Goal: Task Accomplishment & Management: Manage account settings

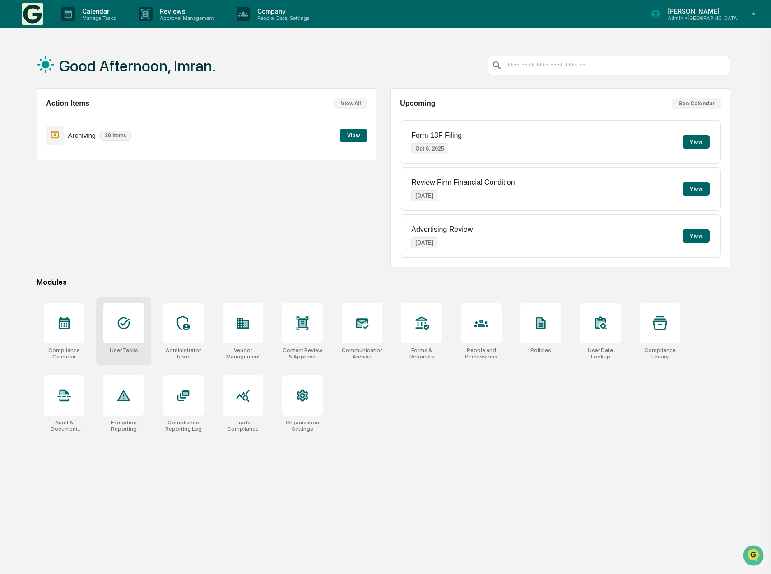
click at [122, 320] on icon at bounding box center [124, 323] width 14 height 14
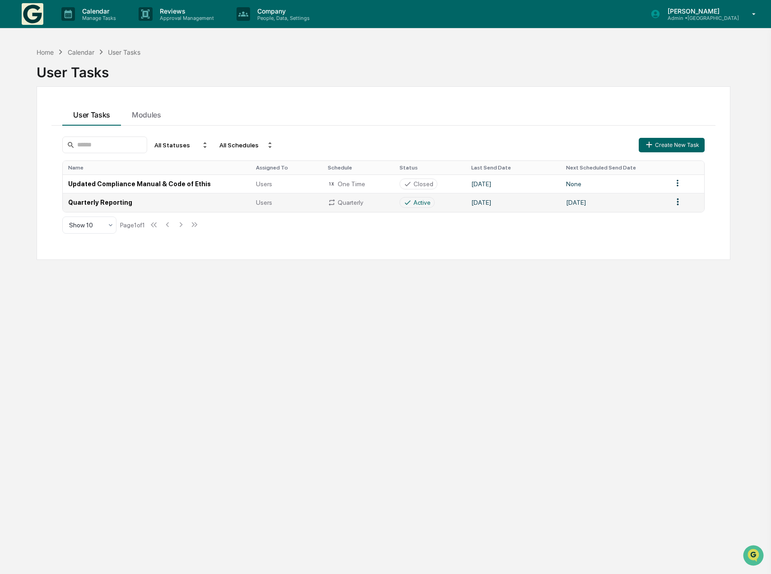
click at [603, 203] on td "[DATE]" at bounding box center [614, 202] width 107 height 19
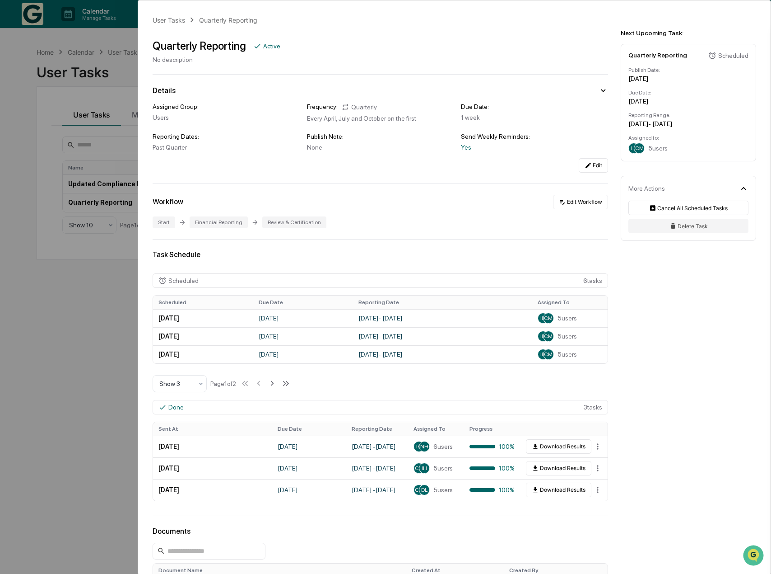
click at [46, 334] on div "User Tasks Quarterly Reporting Quarterly Reporting Active No description Detail…" at bounding box center [385, 287] width 771 height 574
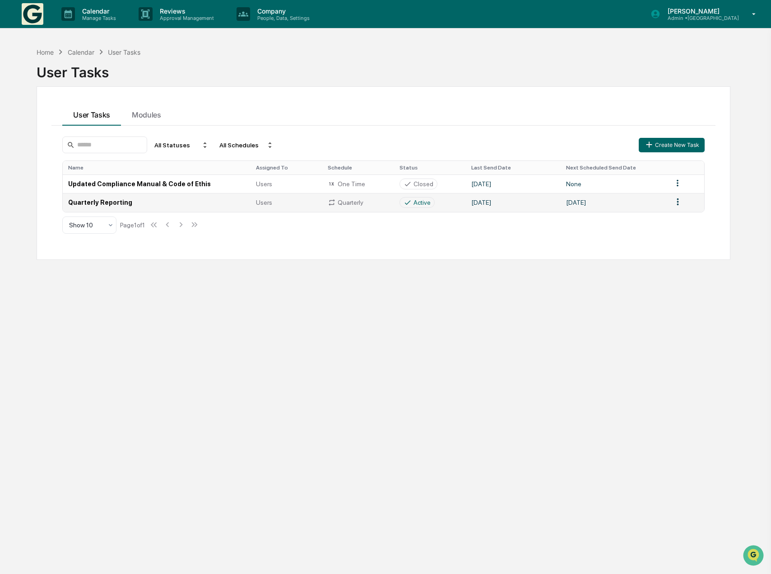
click at [446, 209] on td "Active" at bounding box center [430, 202] width 72 height 19
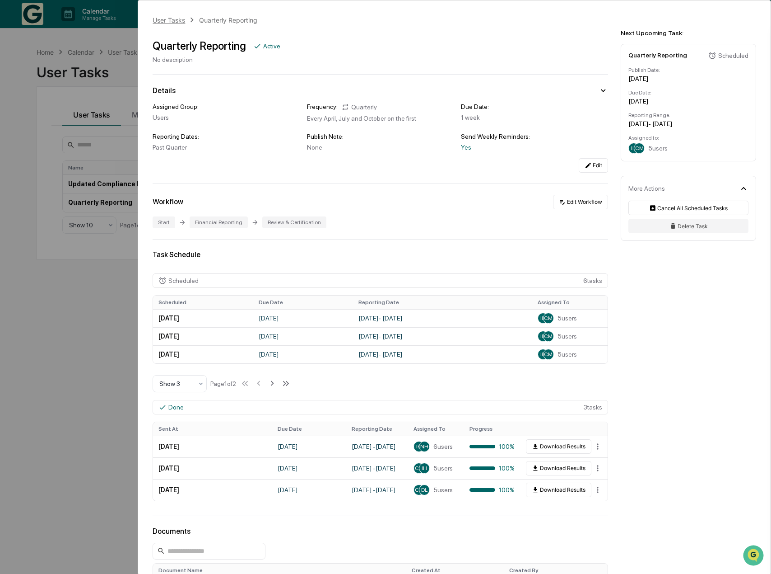
click at [173, 21] on div "User Tasks" at bounding box center [169, 20] width 33 height 8
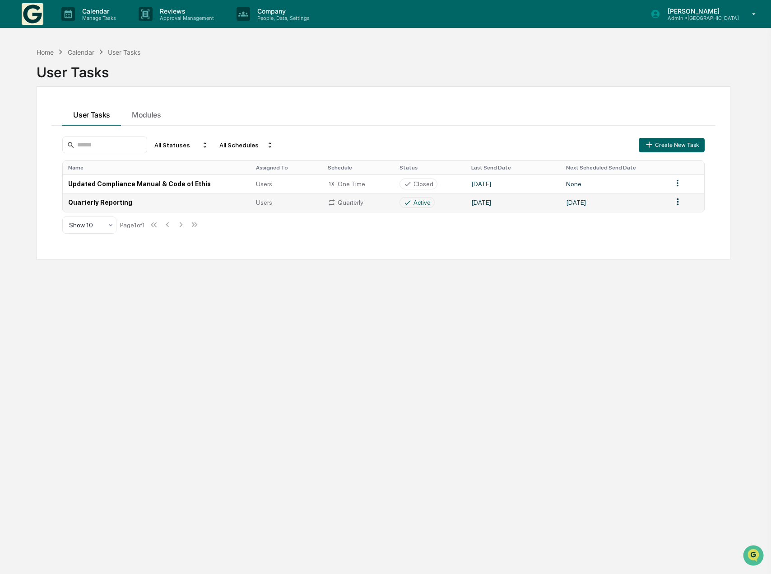
click at [94, 201] on td "Quarterly Reporting" at bounding box center [157, 202] width 188 height 19
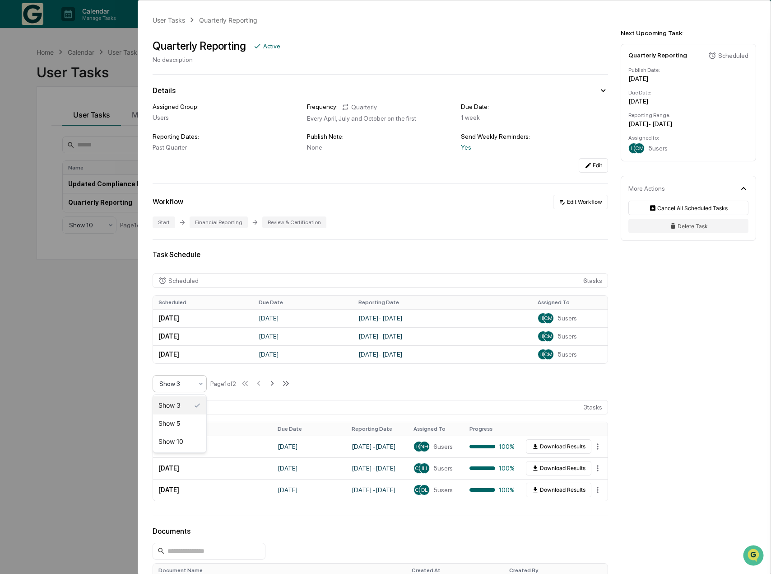
click at [184, 386] on div at bounding box center [175, 383] width 33 height 9
click at [187, 444] on div "Show 10" at bounding box center [179, 441] width 53 height 18
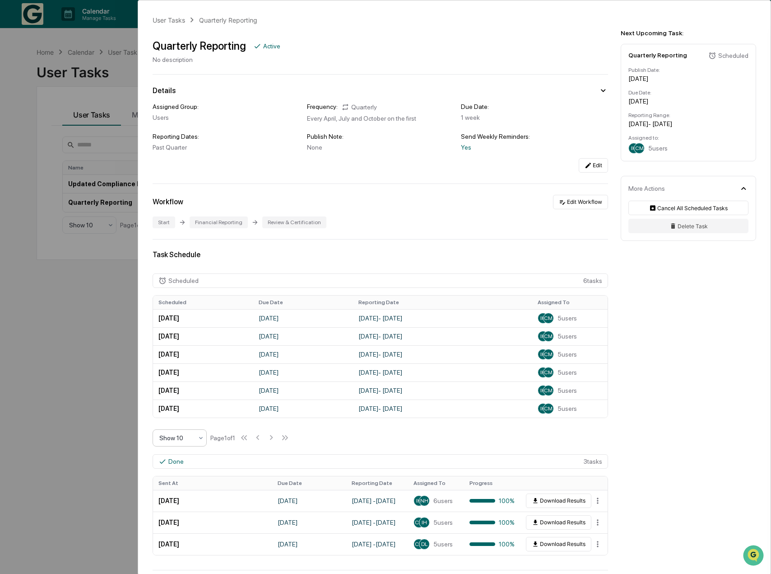
click at [589, 282] on div "Scheduled 6 task s" at bounding box center [381, 280] width 456 height 14
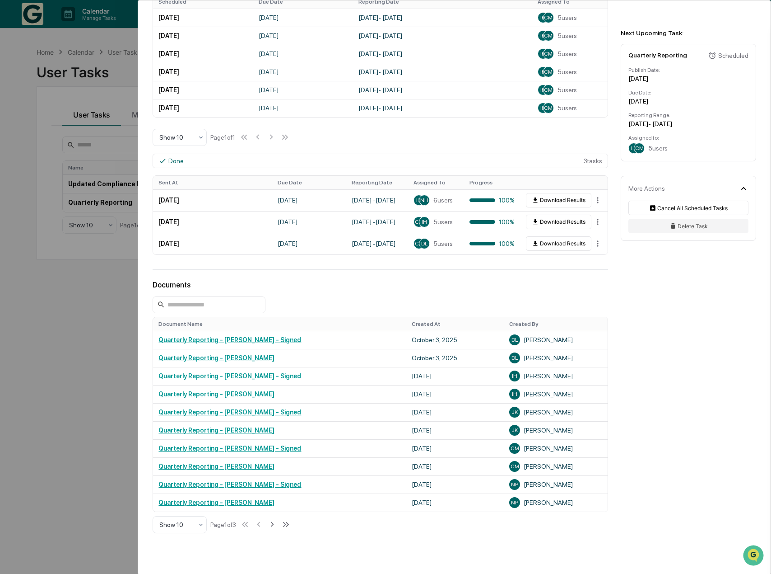
scroll to position [316, 0]
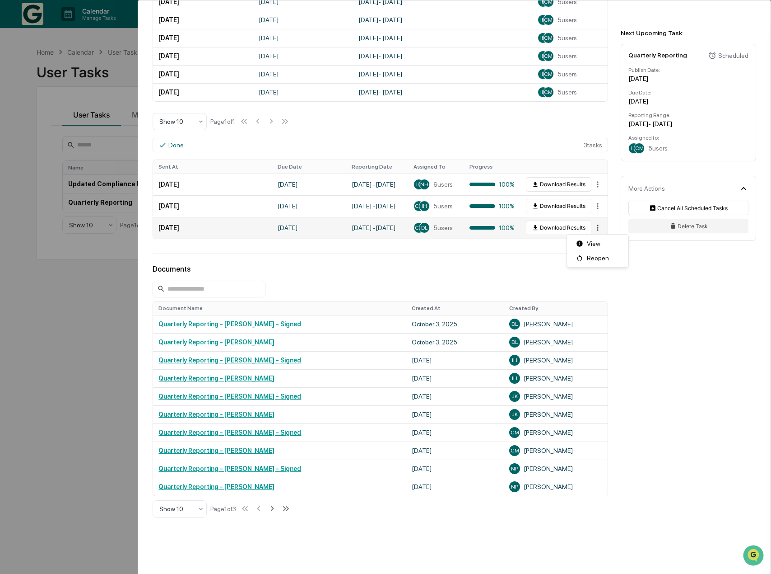
click at [593, 229] on html "Calendar Manage Tasks Reviews Approval Management Company People, Data, Setting…" at bounding box center [385, 287] width 771 height 574
click at [620, 245] on div "View" at bounding box center [598, 243] width 58 height 14
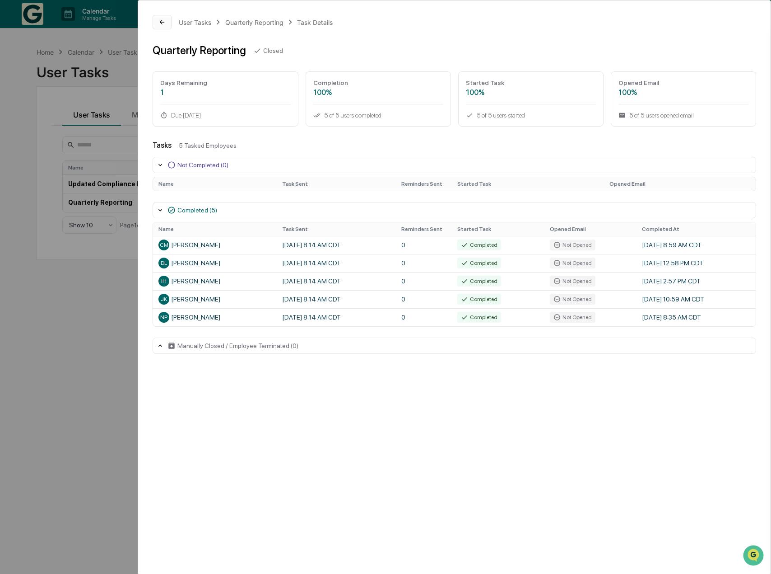
click at [164, 29] on button at bounding box center [162, 22] width 19 height 14
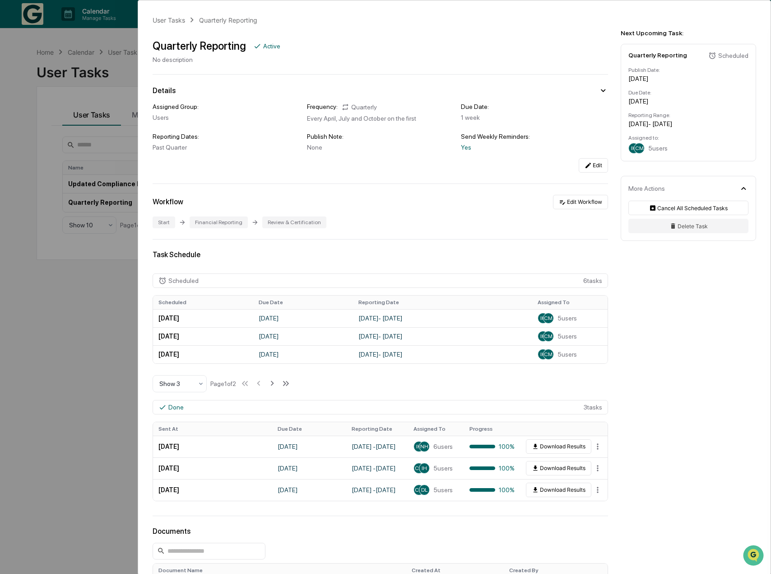
drag, startPoint x: 456, startPoint y: 306, endPoint x: 334, endPoint y: 255, distance: 132.8
click at [334, 255] on div "Task Schedule" at bounding box center [381, 254] width 456 height 9
click at [593, 491] on html "Calendar Manage Tasks Reviews Approval Management Company People, Data, Setting…" at bounding box center [385, 287] width 771 height 574
click at [594, 506] on div "View" at bounding box center [598, 505] width 58 height 14
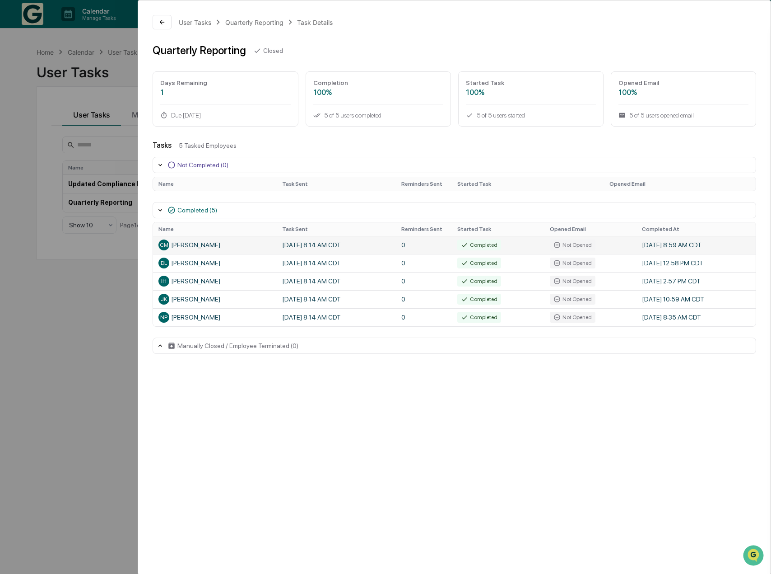
click at [452, 242] on td "0" at bounding box center [424, 245] width 56 height 18
click at [182, 246] on div "CM [PERSON_NAME]" at bounding box center [215, 244] width 113 height 11
click at [189, 269] on td "DL [PERSON_NAME]" at bounding box center [215, 263] width 124 height 18
click at [89, 62] on div "User Tasks Quarterly Reporting Task Details Quarterly Reporting Closed Days Rem…" at bounding box center [385, 287] width 771 height 574
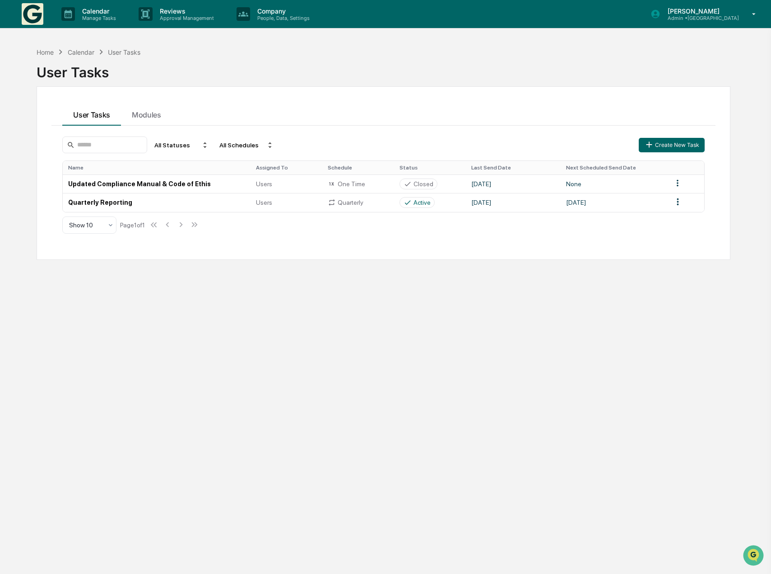
click at [35, 18] on img at bounding box center [33, 14] width 22 height 22
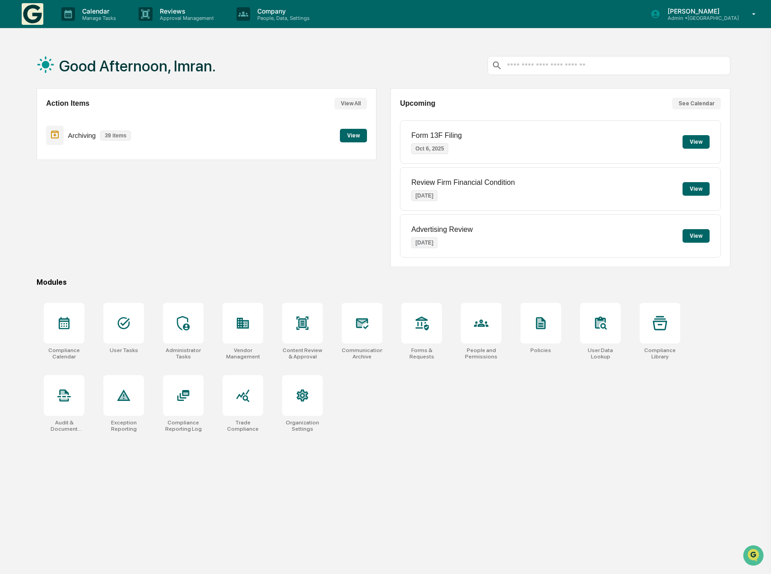
drag, startPoint x: 35, startPoint y: 18, endPoint x: 251, endPoint y: 211, distance: 289.5
click at [251, 211] on div "Action Items View All Archiving 39 items View" at bounding box center [207, 177] width 340 height 179
click at [178, 23] on div "Reviews Approval Management" at bounding box center [180, 14] width 98 height 28
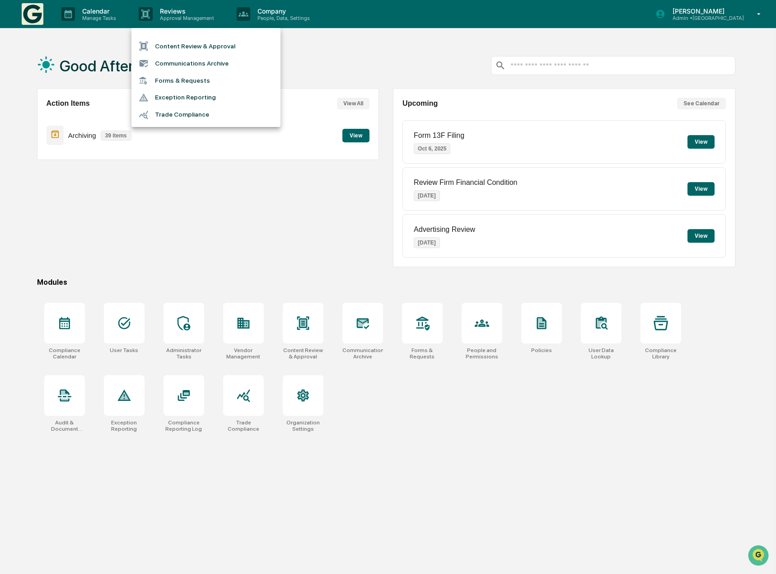
click at [186, 112] on li "Trade Compliance" at bounding box center [205, 114] width 149 height 17
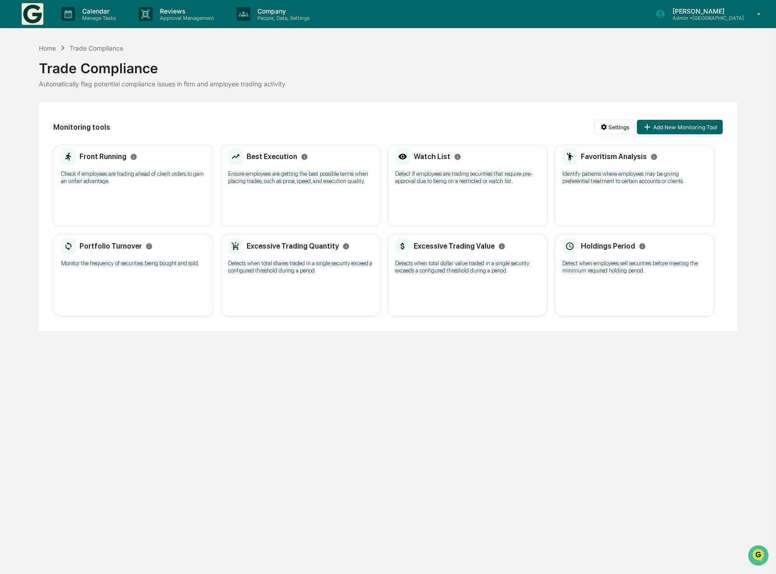
click at [105, 160] on h2 "Front Running" at bounding box center [102, 156] width 47 height 9
click at [261, 159] on h2 "Best Execution" at bounding box center [272, 156] width 51 height 9
click at [482, 188] on div "Watch List Detect if employees are trading securities that require pre-approval…" at bounding box center [467, 170] width 145 height 42
click at [409, 165] on div "Watch List Detect if employees are trading securities that require pre-approval…" at bounding box center [467, 170] width 145 height 42
click at [649, 178] on p "Identify patterns where employees may be giving preferential treatment to certa…" at bounding box center [634, 177] width 145 height 14
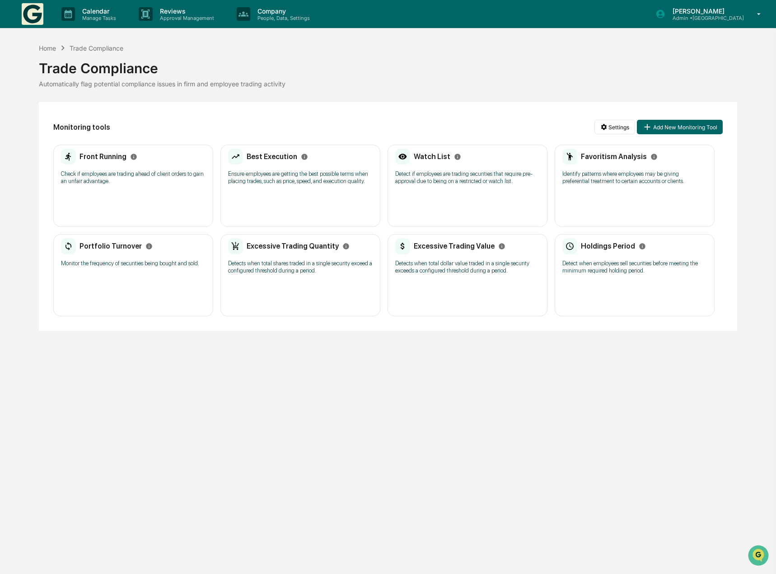
click at [590, 264] on p "Detect when employees sell securities before meeting the minimum required holdi…" at bounding box center [634, 267] width 145 height 14
click at [445, 282] on div "Excessive Trading Value Detects when total dollar value traded in a single secu…" at bounding box center [468, 275] width 160 height 82
click at [301, 266] on p "Detects when total shares traded in a single security exceed a configured thres…" at bounding box center [300, 267] width 145 height 14
click at [117, 272] on div "Portfolio Turnover Monitor the frequency of securities being bought and sold." at bounding box center [133, 255] width 145 height 35
click at [193, 23] on div "Reviews Approval Management" at bounding box center [180, 14] width 98 height 28
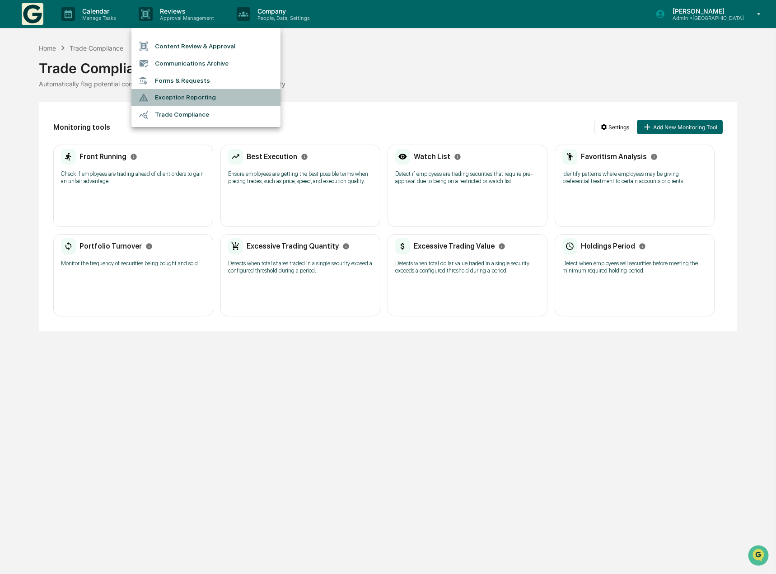
click at [182, 100] on li "Exception Reporting" at bounding box center [205, 97] width 149 height 17
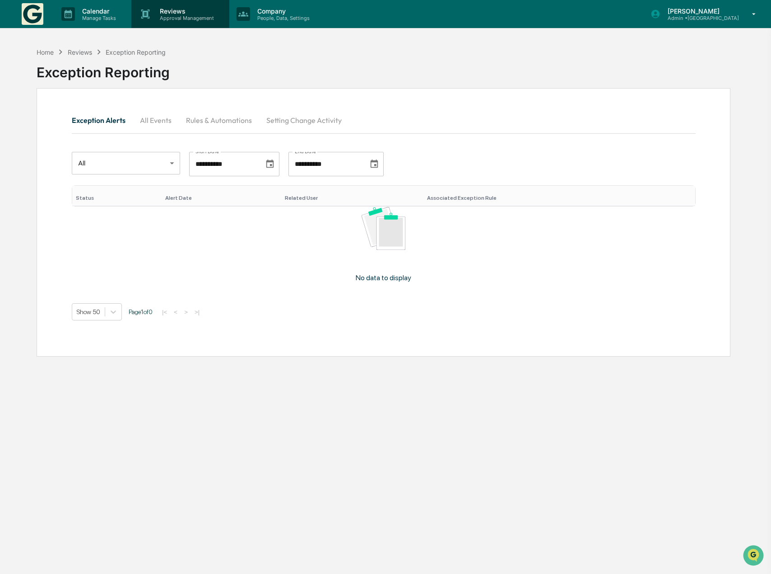
click at [176, 14] on p "Reviews" at bounding box center [186, 11] width 66 height 8
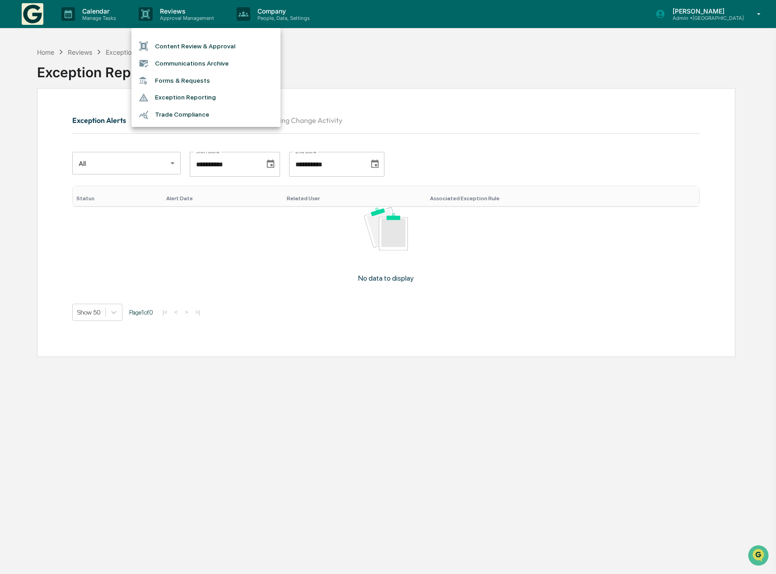
click at [103, 19] on div at bounding box center [388, 287] width 776 height 574
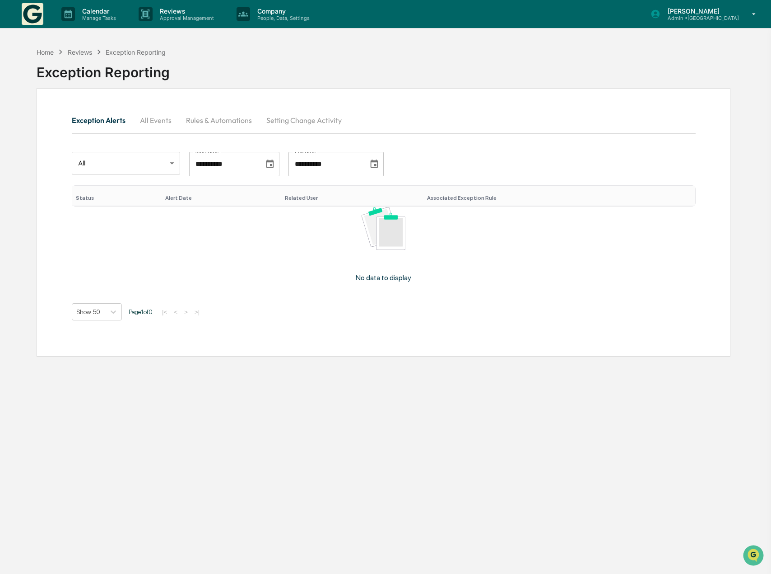
click at [103, 19] on p "Manage Tasks" at bounding box center [98, 18] width 46 height 6
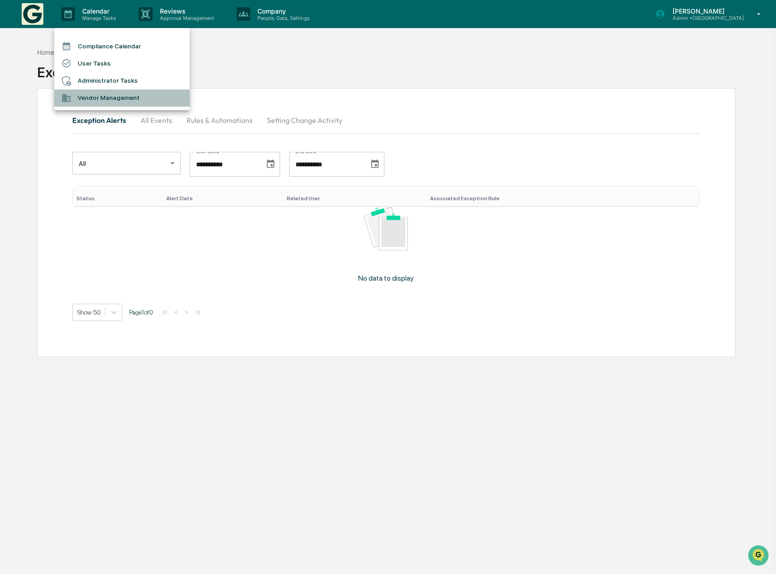
click at [119, 99] on li "Vendor Management" at bounding box center [122, 97] width 136 height 17
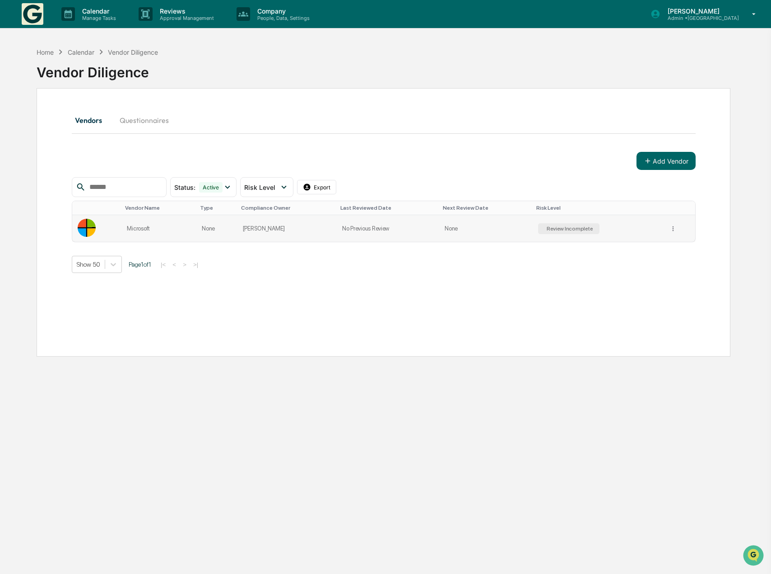
click at [541, 226] on div "Review Incomplete" at bounding box center [569, 228] width 62 height 11
click at [144, 125] on button "Questionnaires" at bounding box center [144, 120] width 64 height 22
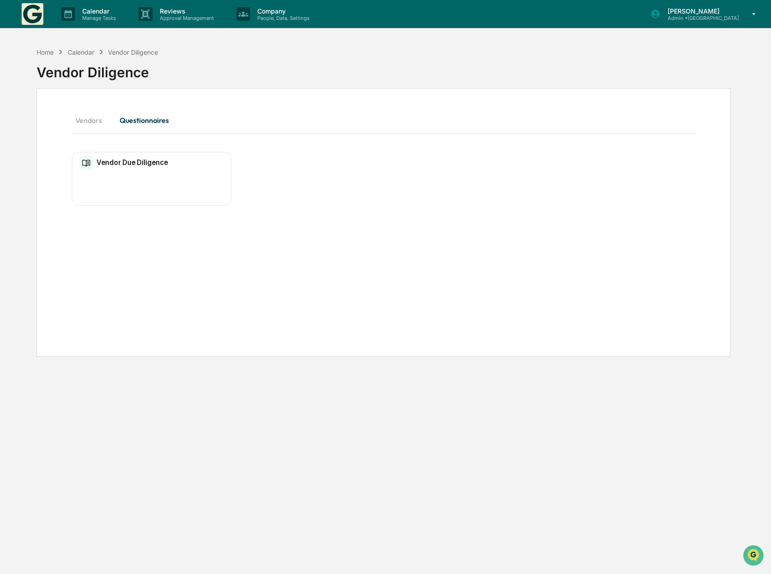
click at [128, 166] on h2 "Vendor Due Diligence" at bounding box center [132, 162] width 71 height 9
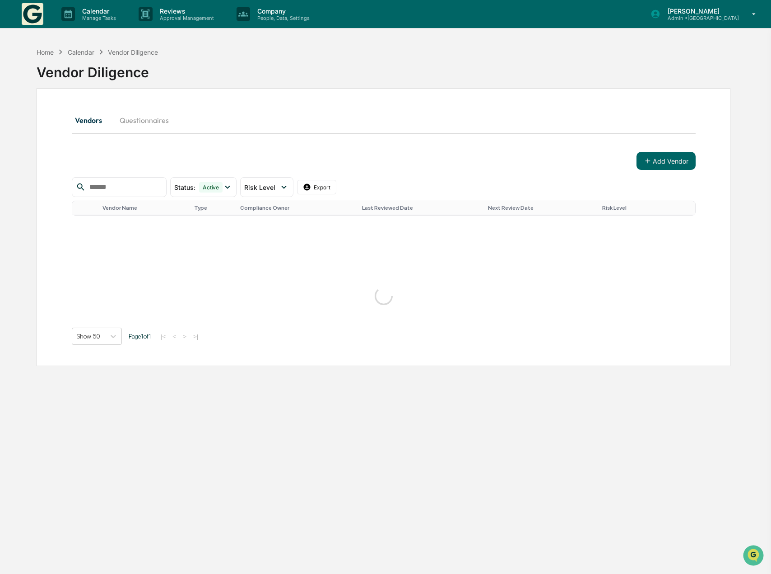
click at [94, 115] on button "Vendors" at bounding box center [92, 120] width 41 height 22
